Goal: Transaction & Acquisition: Obtain resource

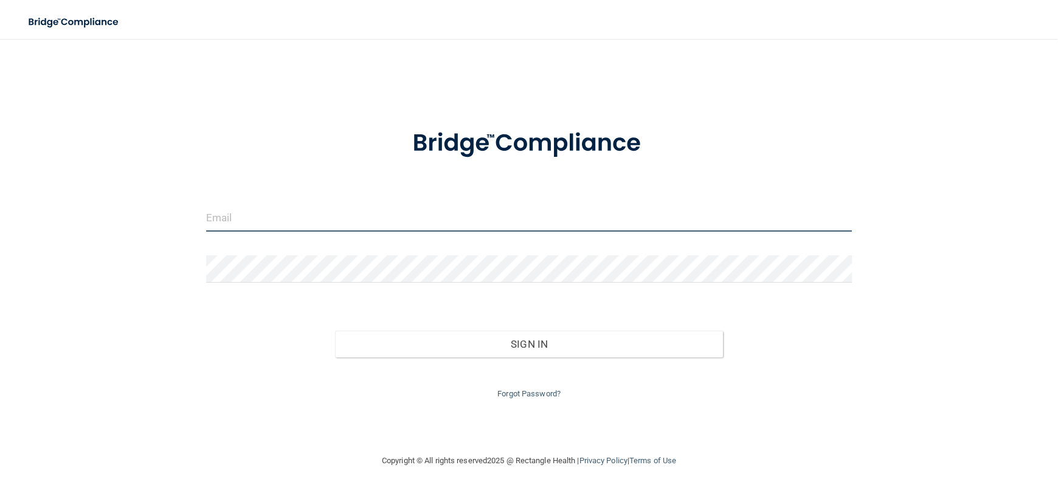
click at [410, 221] on input "email" at bounding box center [529, 217] width 646 height 27
type input "[EMAIL_ADDRESS][DOMAIN_NAME]"
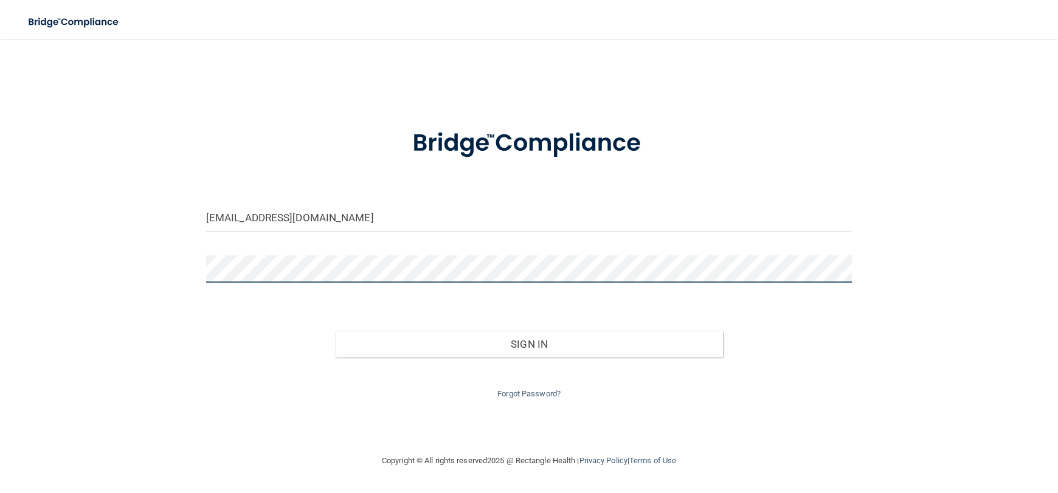
click at [335, 331] on button "Sign In" at bounding box center [528, 344] width 387 height 27
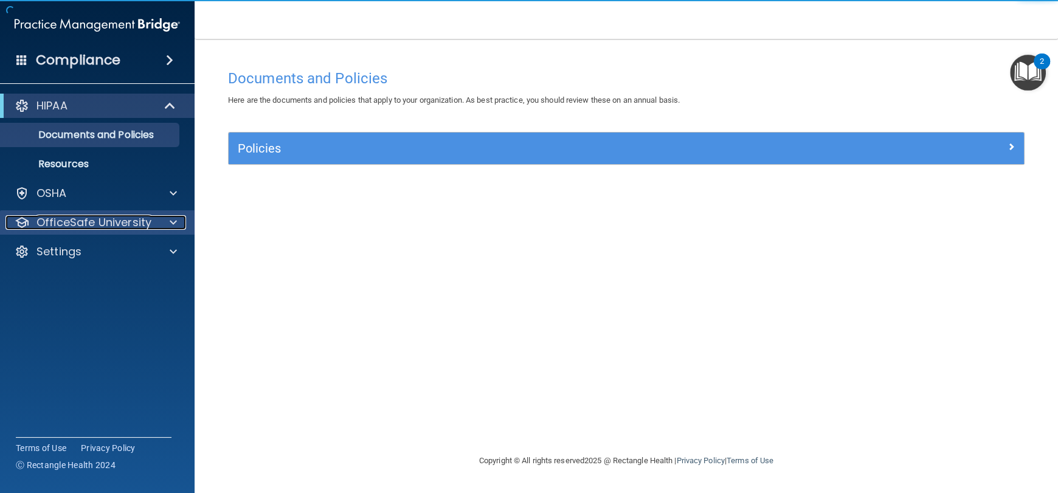
click at [162, 225] on div at bounding box center [171, 222] width 30 height 15
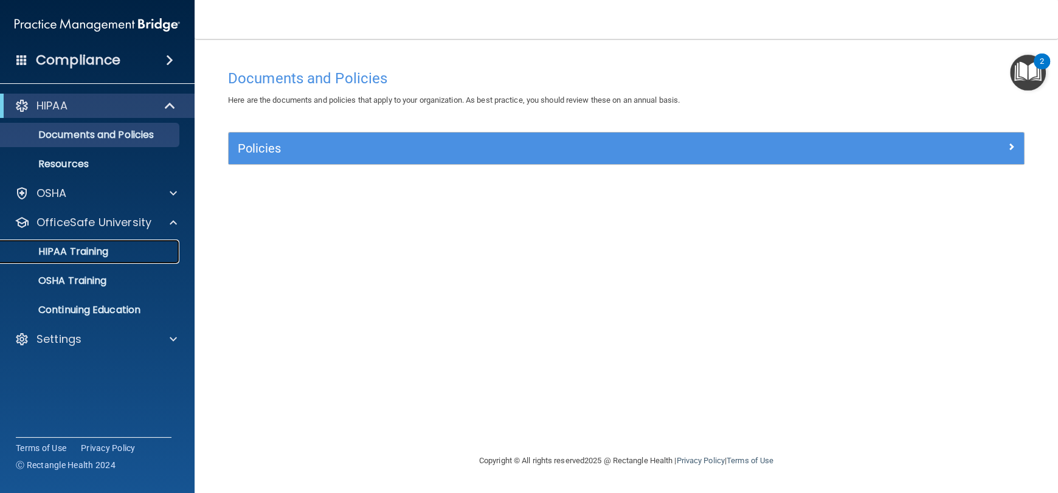
click at [88, 254] on p "HIPAA Training" at bounding box center [58, 252] width 100 height 12
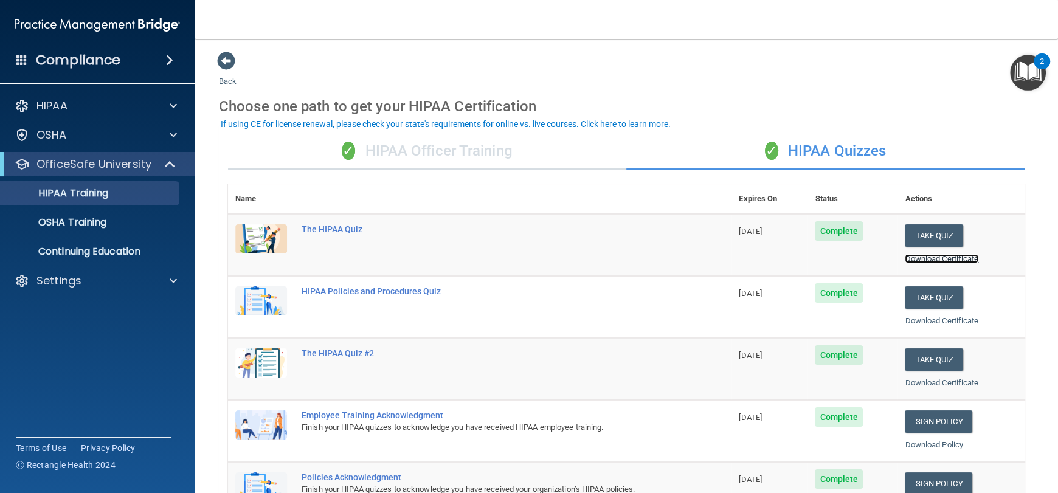
click at [916, 258] on link "Download Certificate" at bounding box center [942, 258] width 74 height 9
click at [946, 323] on link "Download Certificate" at bounding box center [942, 320] width 74 height 9
click at [941, 389] on div "Download Certificate" at bounding box center [961, 383] width 112 height 15
click at [941, 385] on link "Download Certificate" at bounding box center [942, 382] width 74 height 9
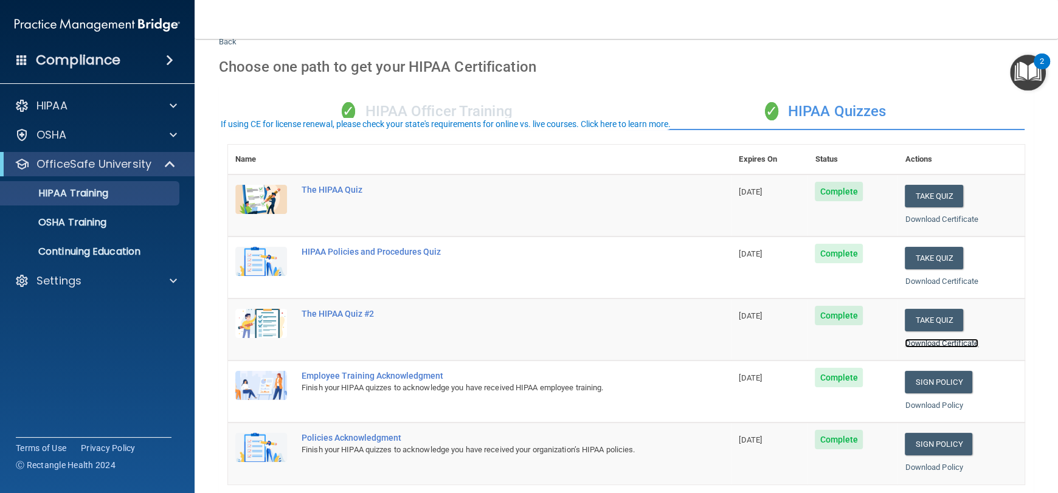
scroll to position [60, 0]
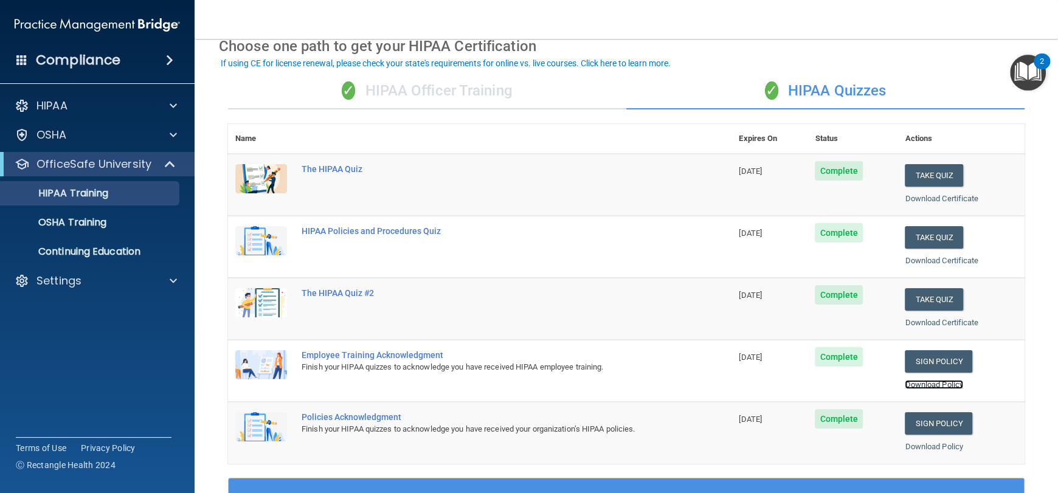
click at [946, 386] on link "Download Policy" at bounding box center [934, 384] width 58 height 9
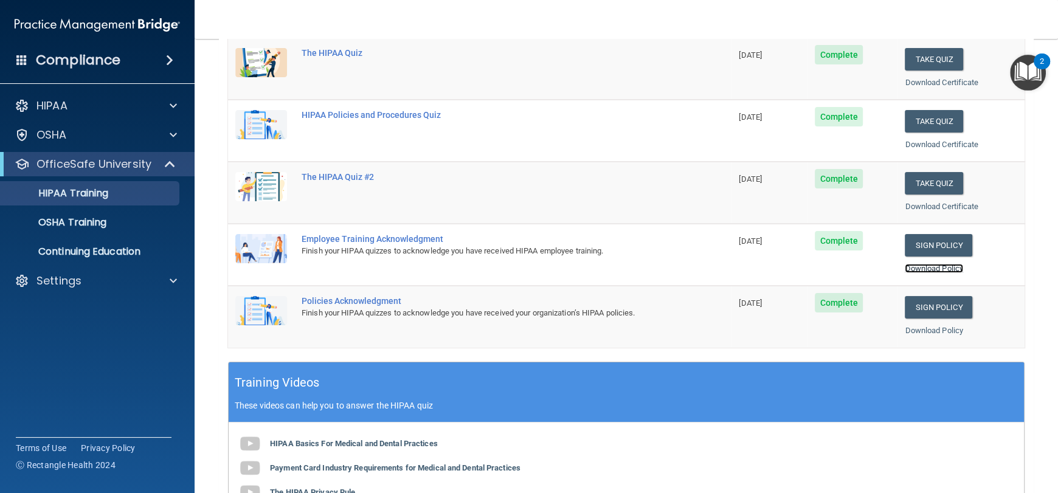
scroll to position [182, 0]
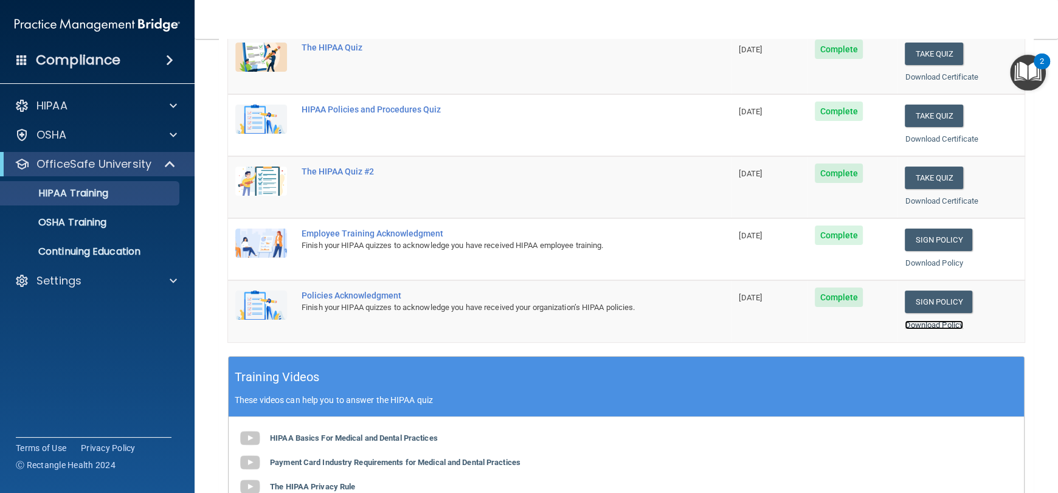
click at [922, 321] on link "Download Policy" at bounding box center [934, 324] width 58 height 9
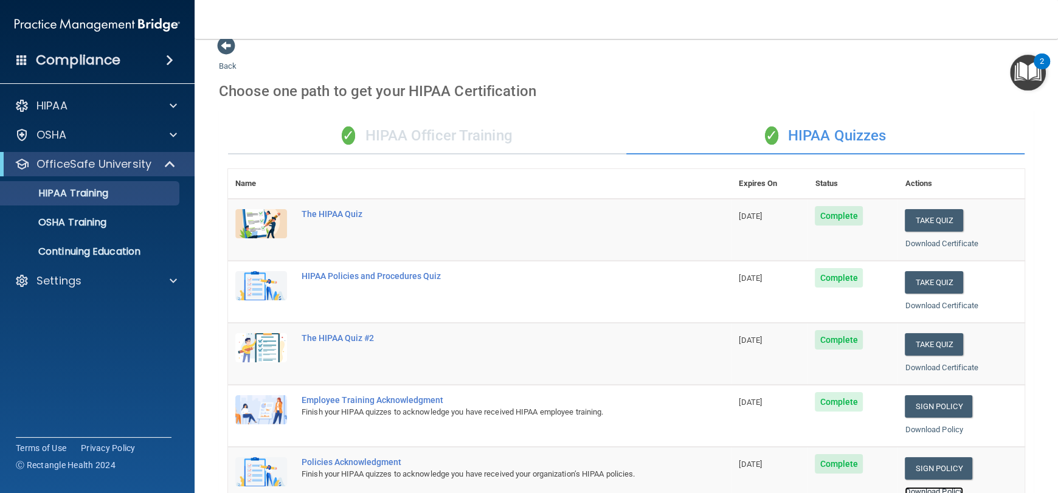
scroll to position [0, 0]
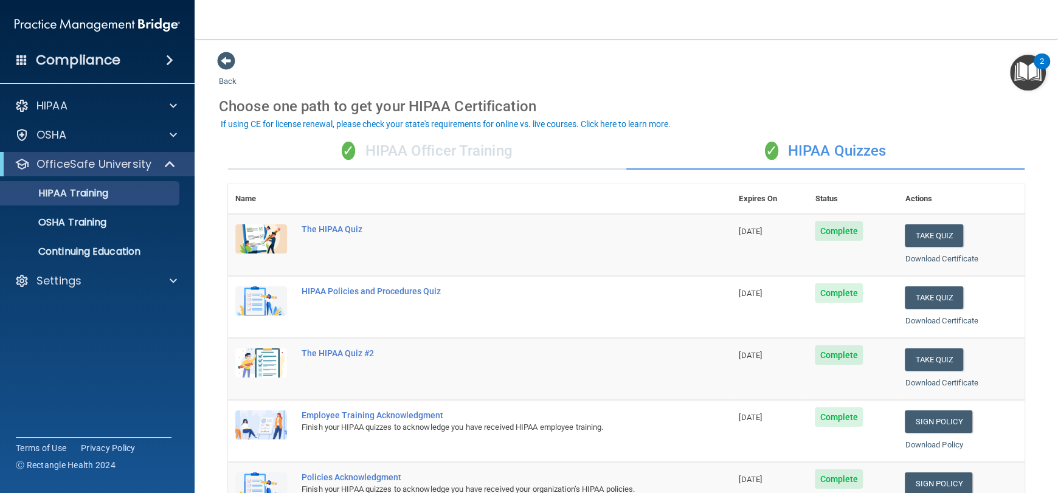
click at [408, 152] on div "✓ HIPAA Officer Training" at bounding box center [427, 151] width 398 height 36
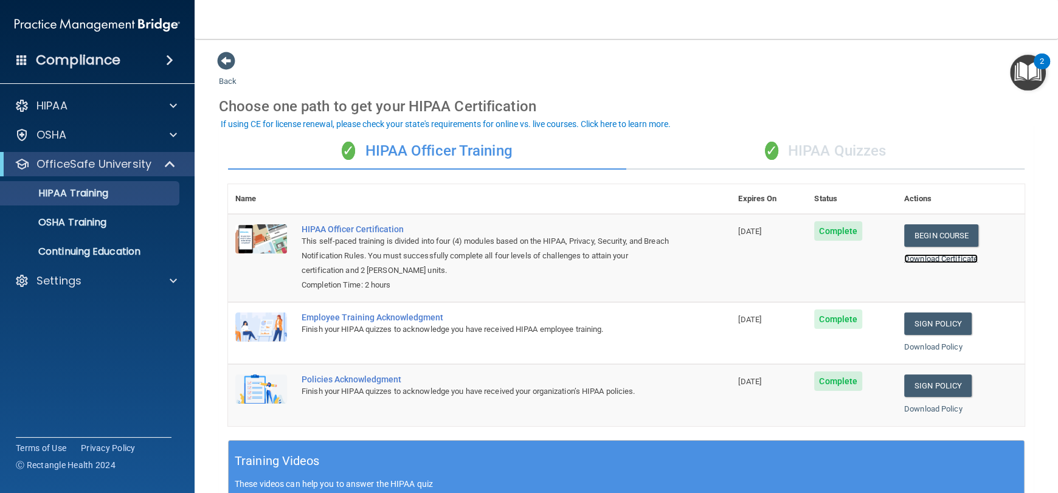
click at [956, 255] on link "Download Certificate" at bounding box center [941, 258] width 74 height 9
click at [915, 354] on div "Download Policy" at bounding box center [960, 347] width 113 height 15
click at [911, 351] on link "Download Policy" at bounding box center [933, 346] width 58 height 9
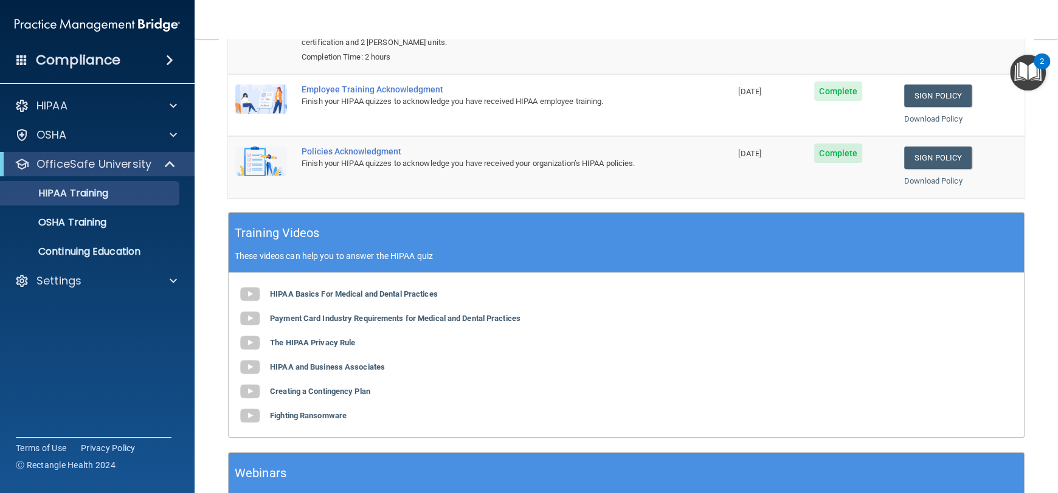
scroll to position [303, 0]
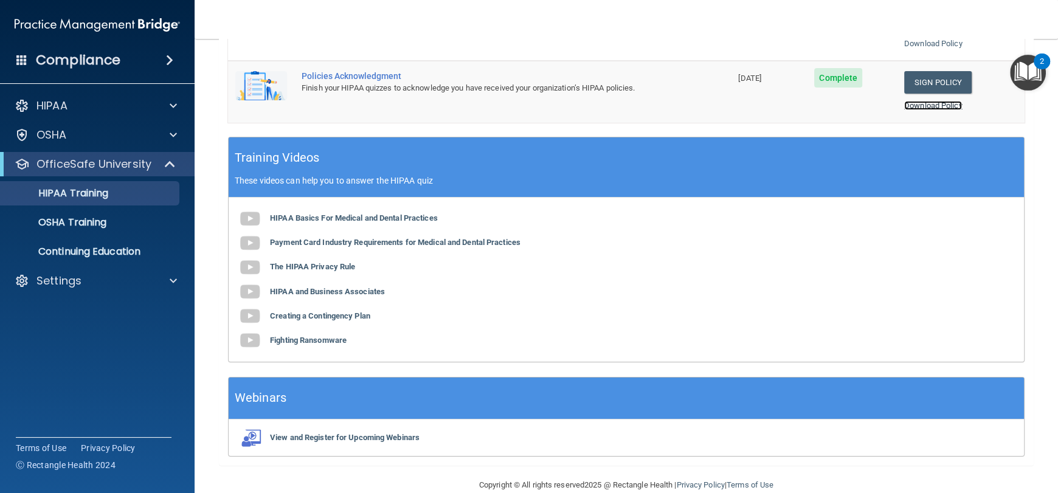
click at [922, 101] on link "Download Policy" at bounding box center [933, 105] width 58 height 9
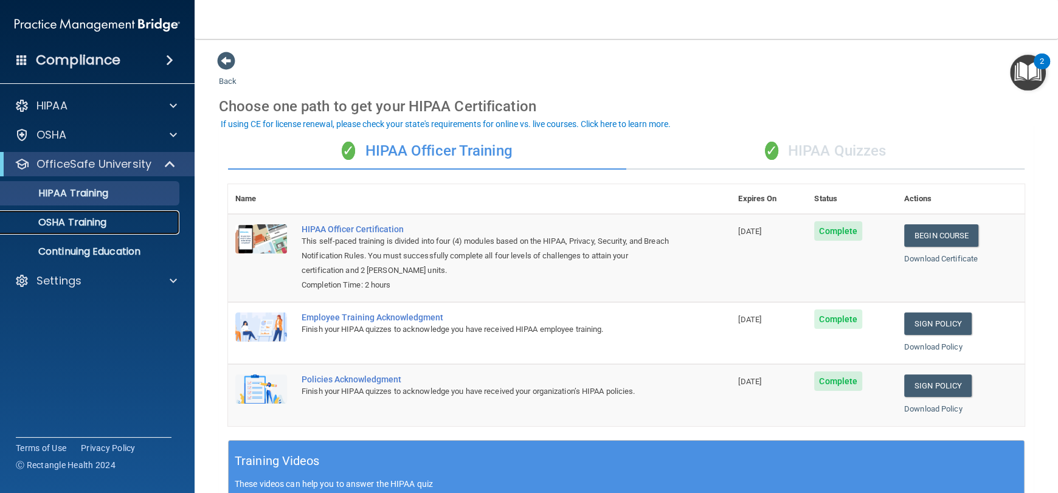
click at [110, 225] on div "OSHA Training" at bounding box center [91, 222] width 166 height 12
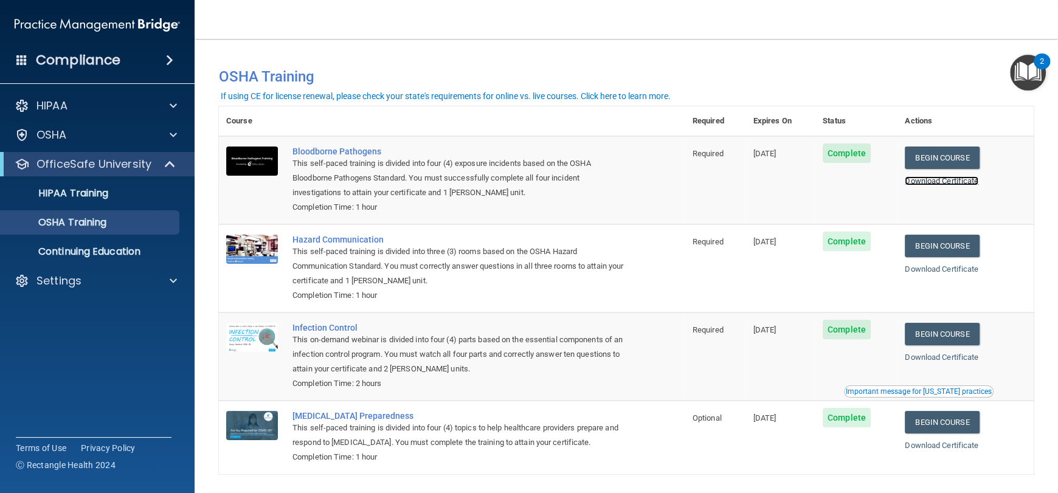
click at [910, 181] on link "Download Certificate" at bounding box center [942, 180] width 74 height 9
click at [936, 271] on link "Download Certificate" at bounding box center [942, 269] width 74 height 9
click at [927, 361] on link "Download Certificate" at bounding box center [942, 357] width 74 height 9
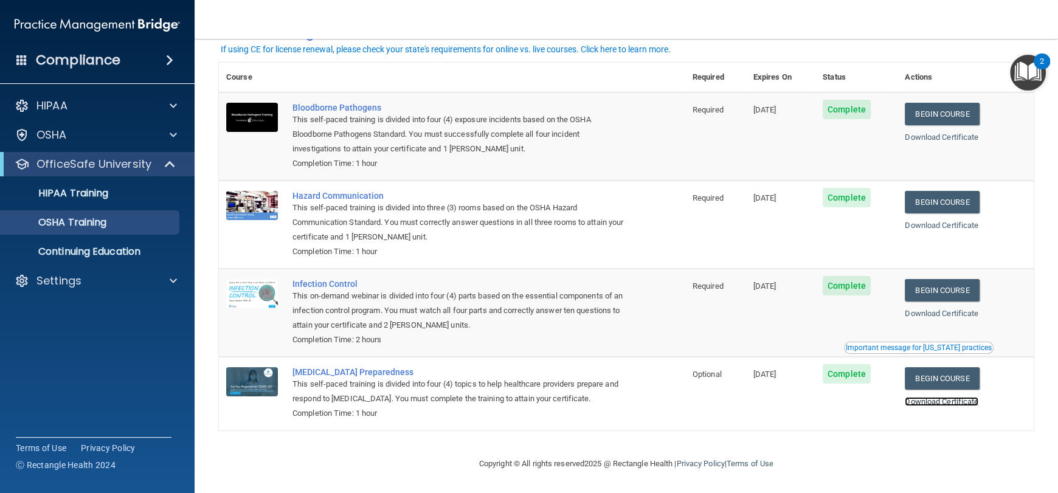
click at [946, 399] on link "Download Certificate" at bounding box center [942, 401] width 74 height 9
